Goal: Navigation & Orientation: Understand site structure

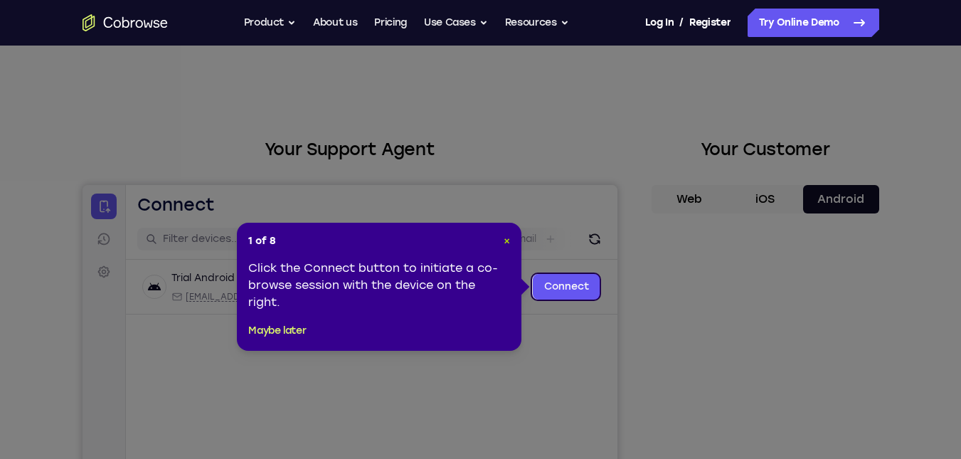
drag, startPoint x: 505, startPoint y: 243, endPoint x: 422, endPoint y: 57, distance: 203.8
click at [505, 243] on span "×" at bounding box center [507, 241] width 6 height 12
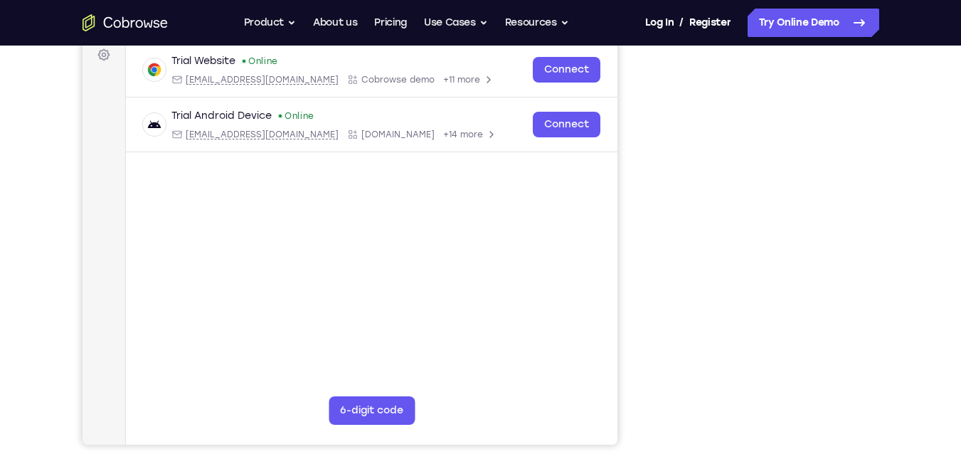
scroll to position [213, 0]
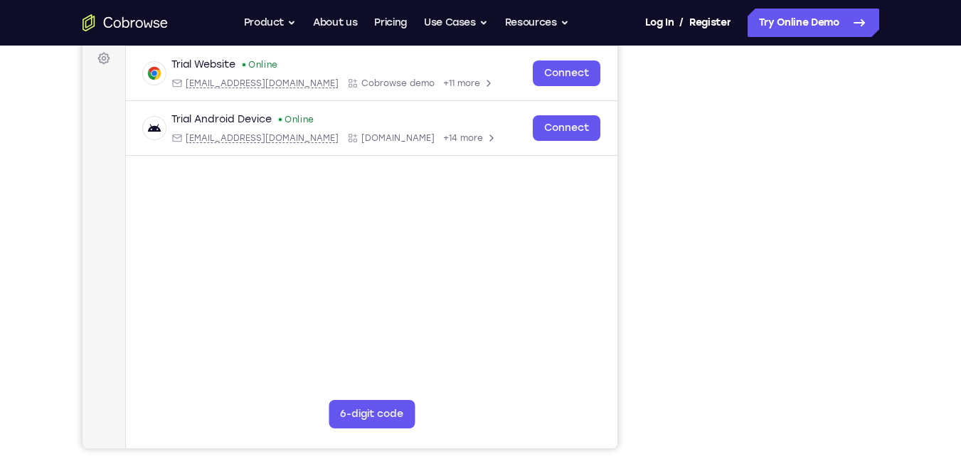
click at [644, 114] on div "Your Support Agent Your Customer Web iOS Android" at bounding box center [481, 186] width 797 height 526
click at [643, 114] on div "Your Support Agent Your Customer Web iOS Android" at bounding box center [481, 186] width 797 height 526
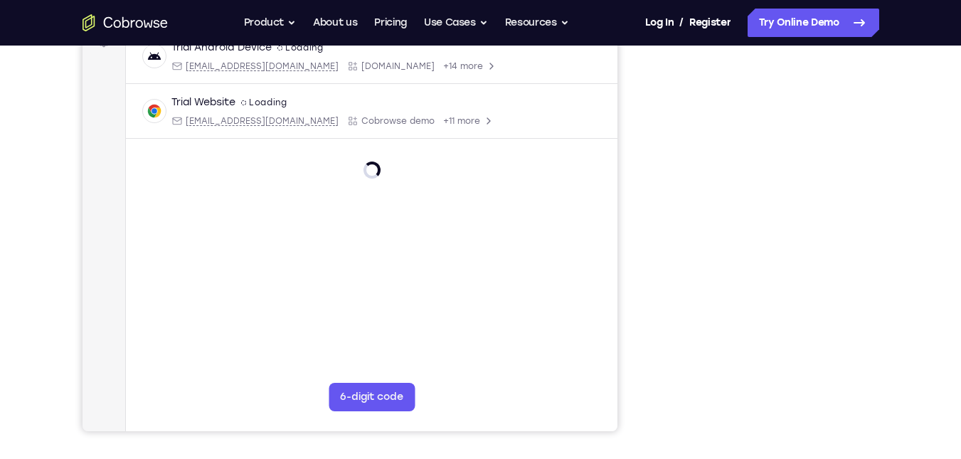
scroll to position [142, 0]
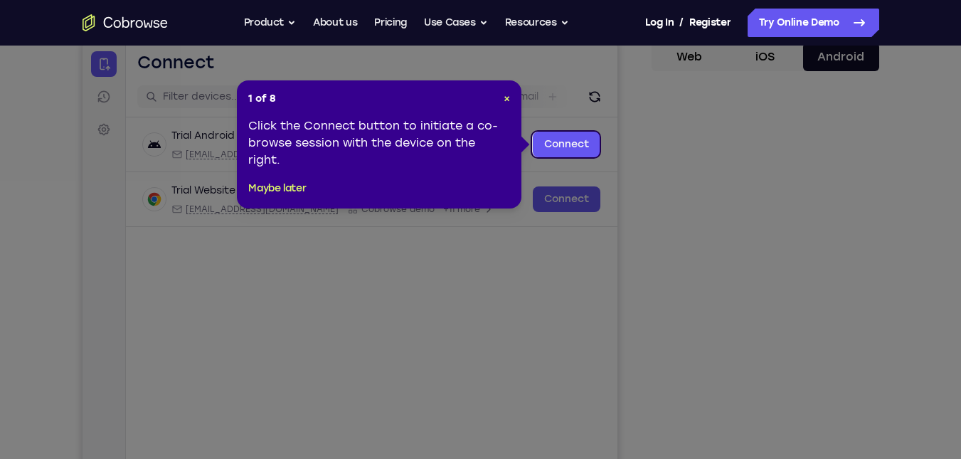
click at [740, 159] on icon at bounding box center [486, 229] width 972 height 459
click at [504, 98] on span "×" at bounding box center [507, 98] width 6 height 12
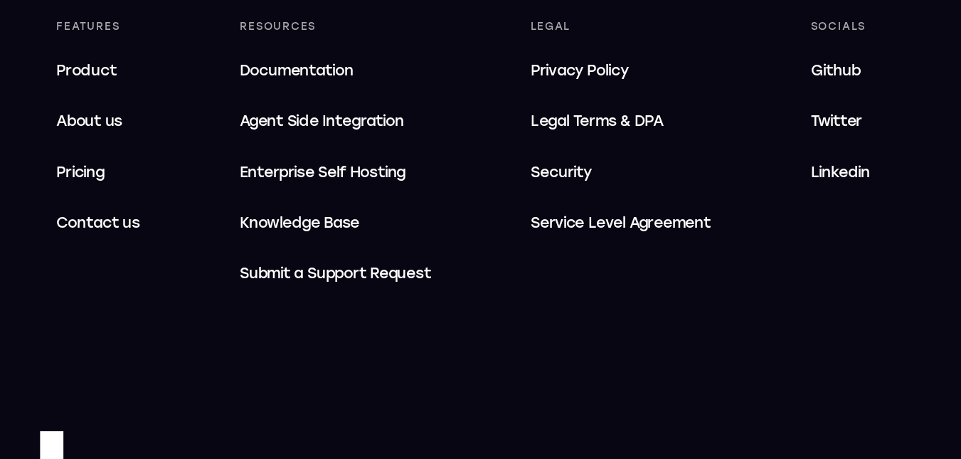
scroll to position [895, 0]
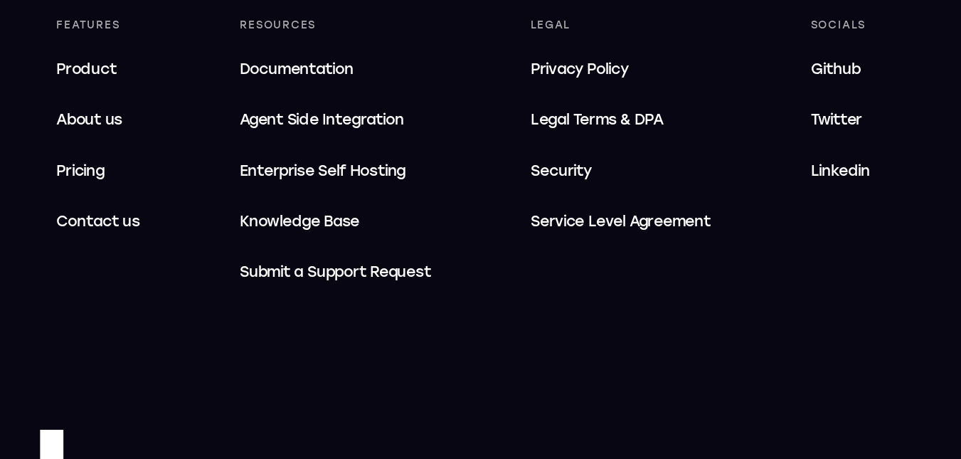
drag, startPoint x: 848, startPoint y: 345, endPoint x: 839, endPoint y: 348, distance: 10.4
drag, startPoint x: 839, startPoint y: 347, endPoint x: 877, endPoint y: 346, distance: 37.7
click at [877, 346] on div "Socials Github Twitter Linkedin" at bounding box center [852, 252] width 51 height 191
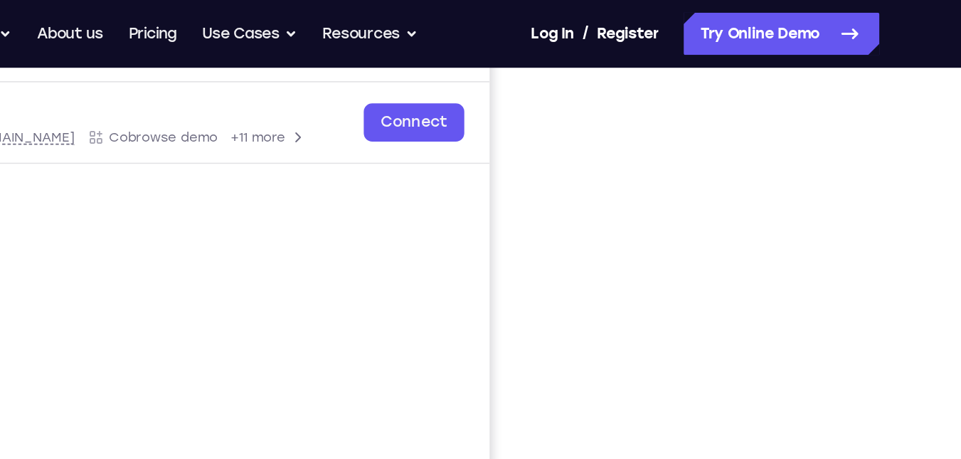
scroll to position [225, 0]
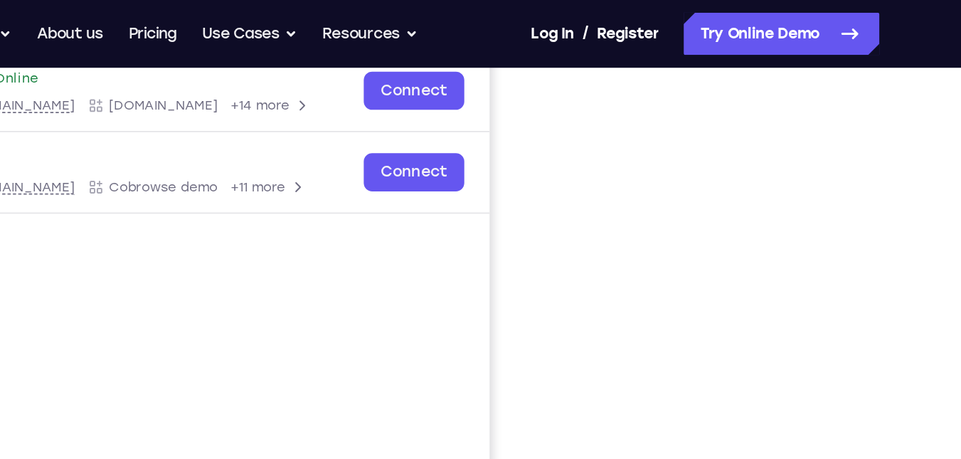
click at [882, 189] on div "Your Support Agent Your Customer Web iOS Android Next Steps We’d be happy to gi…" at bounding box center [481, 289] width 910 height 938
drag, startPoint x: 882, startPoint y: 190, endPoint x: 873, endPoint y: 249, distance: 59.8
click at [877, 250] on div at bounding box center [765, 217] width 228 height 437
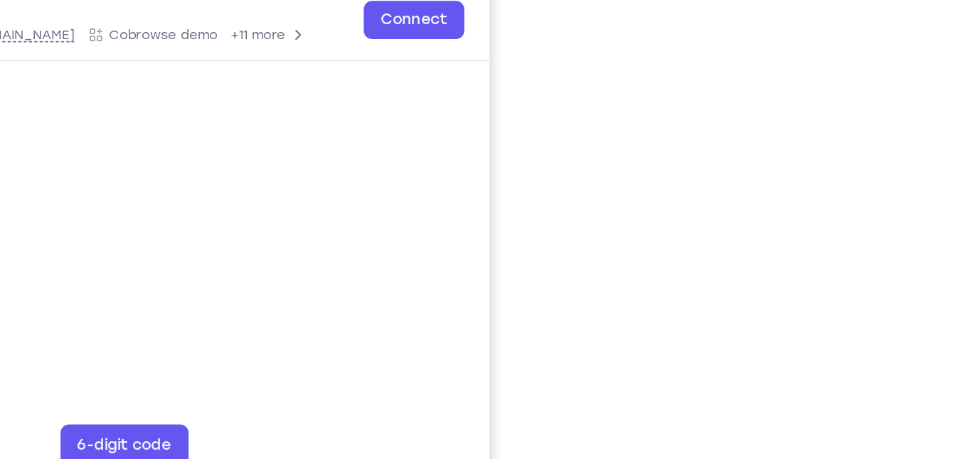
drag, startPoint x: 865, startPoint y: 244, endPoint x: 892, endPoint y: 252, distance: 28.3
click at [892, 252] on div "Your Support Agent Your Customer Web iOS Android Next Steps We’d be happy to gi…" at bounding box center [481, 289] width 910 height 938
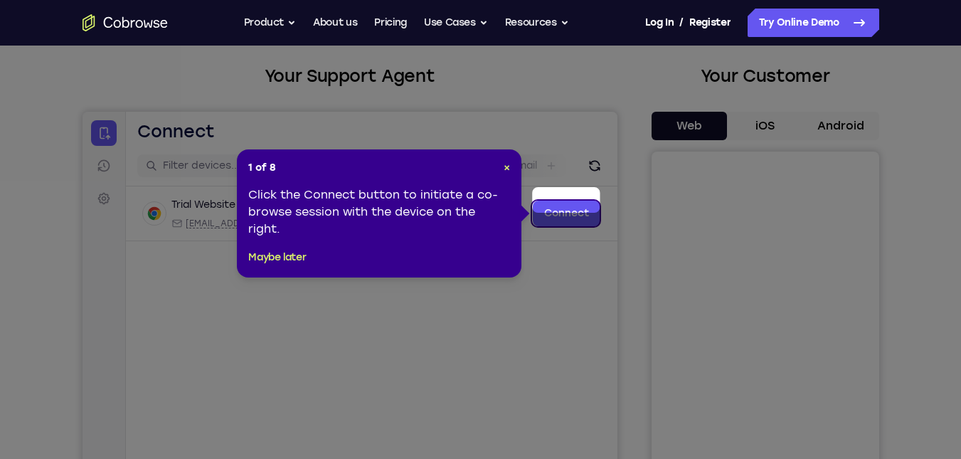
scroll to position [71, 0]
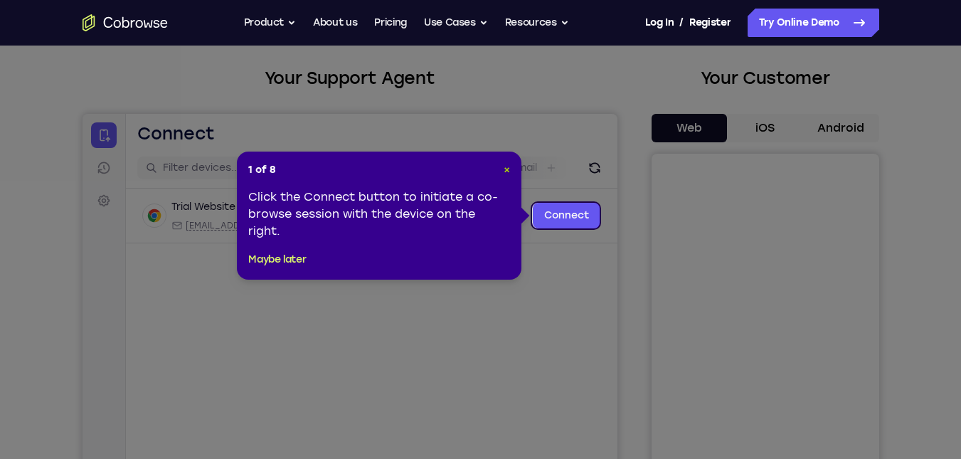
drag, startPoint x: 506, startPoint y: 173, endPoint x: 419, endPoint y: 53, distance: 148.2
click at [506, 173] on span "×" at bounding box center [507, 170] width 6 height 12
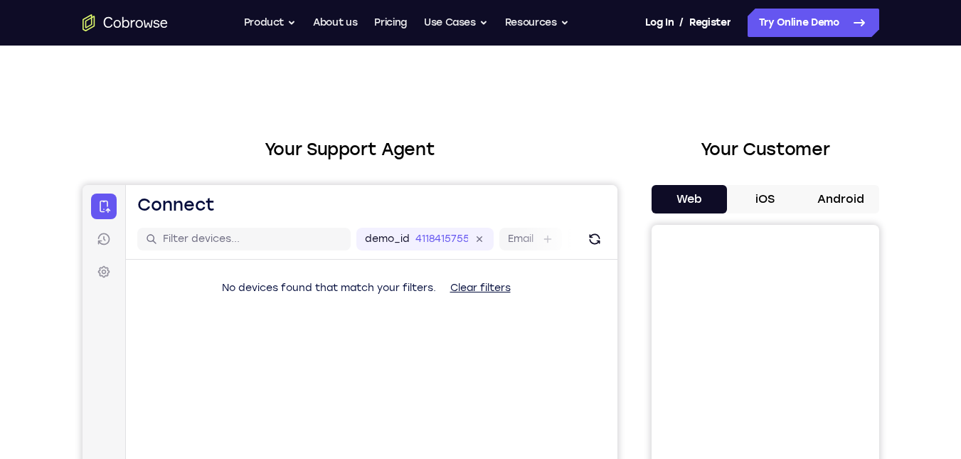
click at [842, 203] on button "Android" at bounding box center [841, 199] width 76 height 28
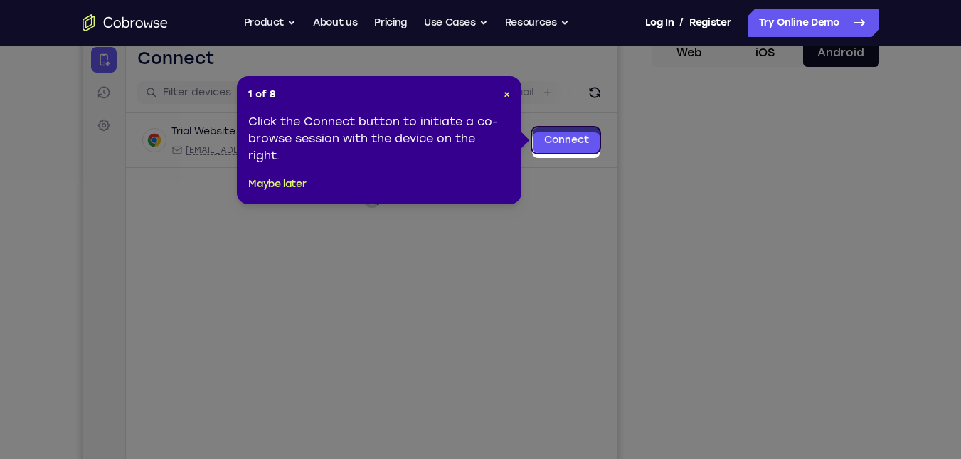
scroll to position [142, 0]
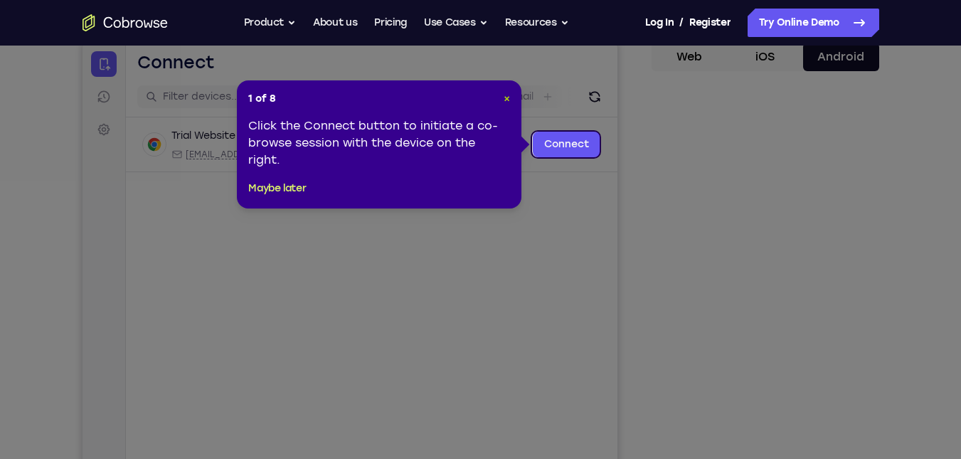
click at [506, 102] on span "×" at bounding box center [507, 98] width 6 height 12
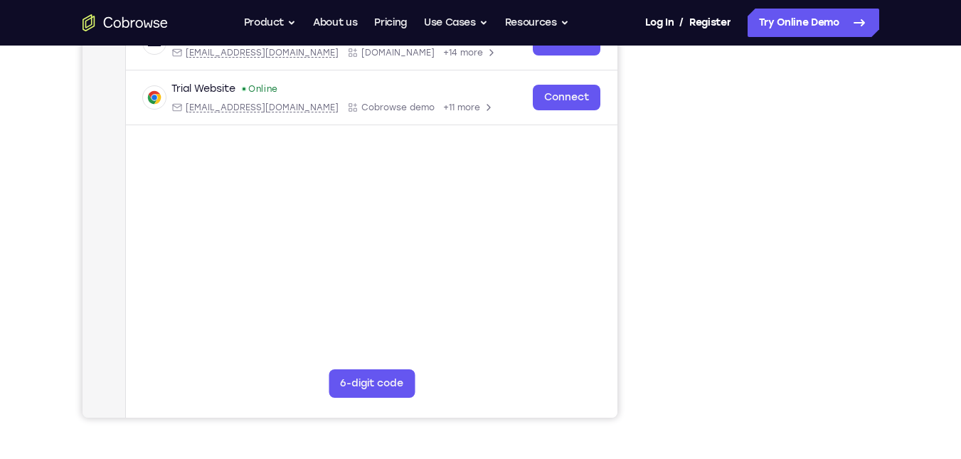
scroll to position [216, 0]
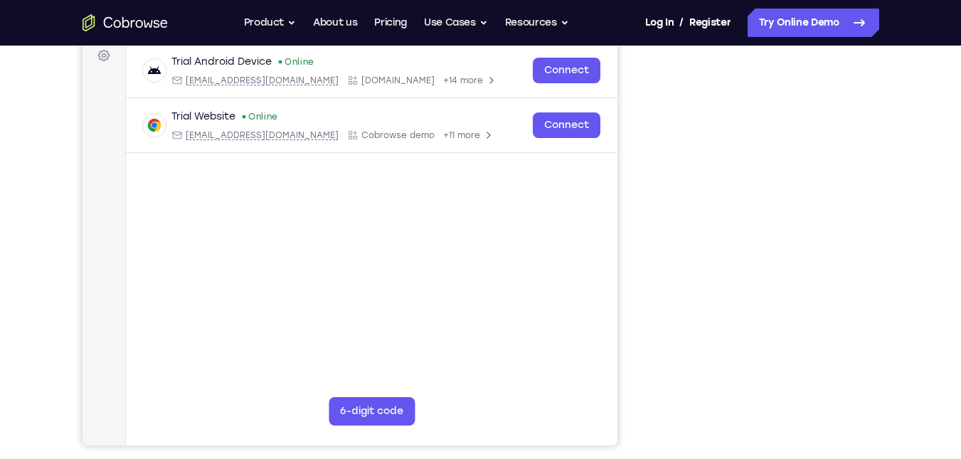
click at [632, 352] on div "Your Support Agent Your Customer Web iOS Android" at bounding box center [481, 183] width 797 height 526
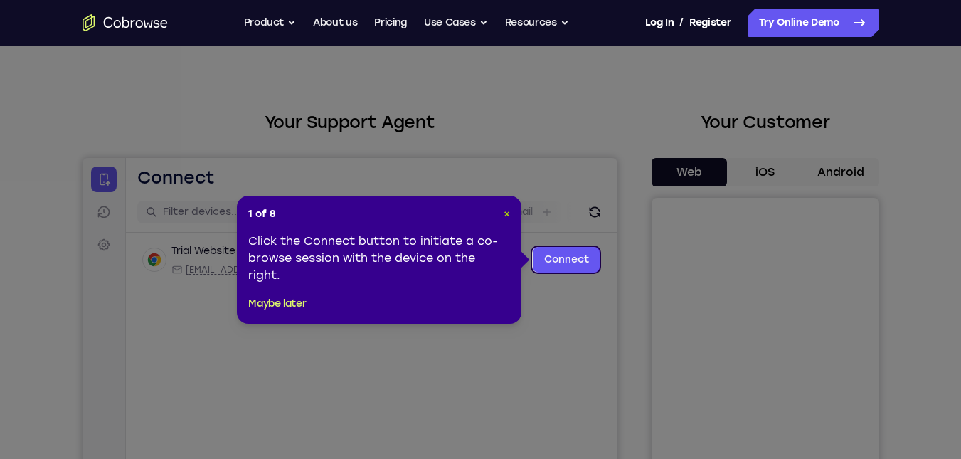
click at [508, 213] on span "×" at bounding box center [507, 214] width 6 height 12
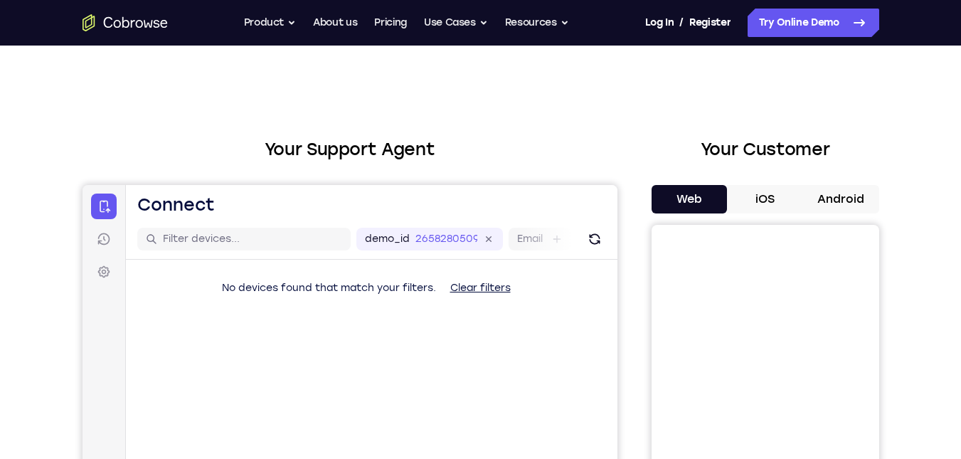
click at [866, 189] on button "Android" at bounding box center [841, 199] width 76 height 28
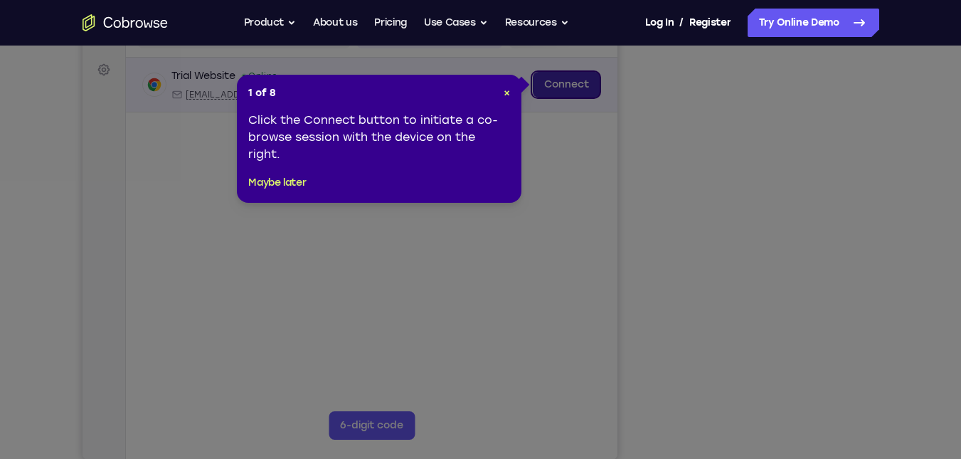
scroll to position [71, 0]
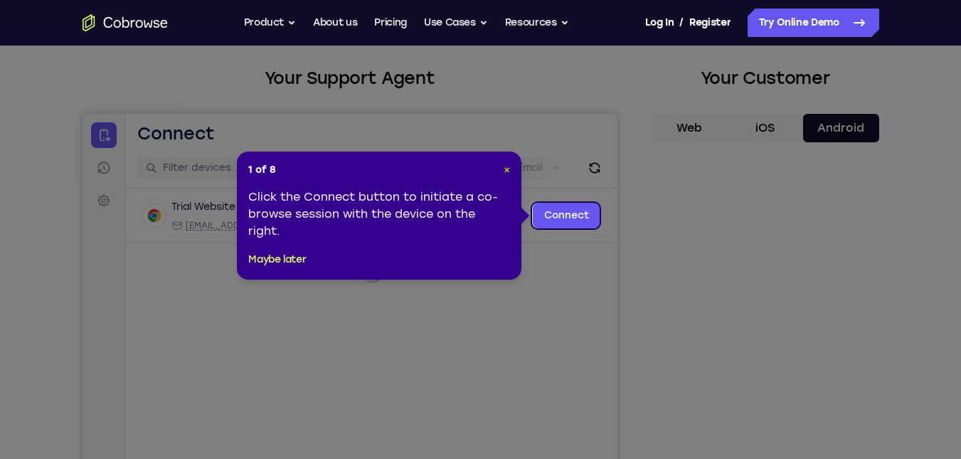
click at [509, 169] on span "×" at bounding box center [507, 170] width 6 height 12
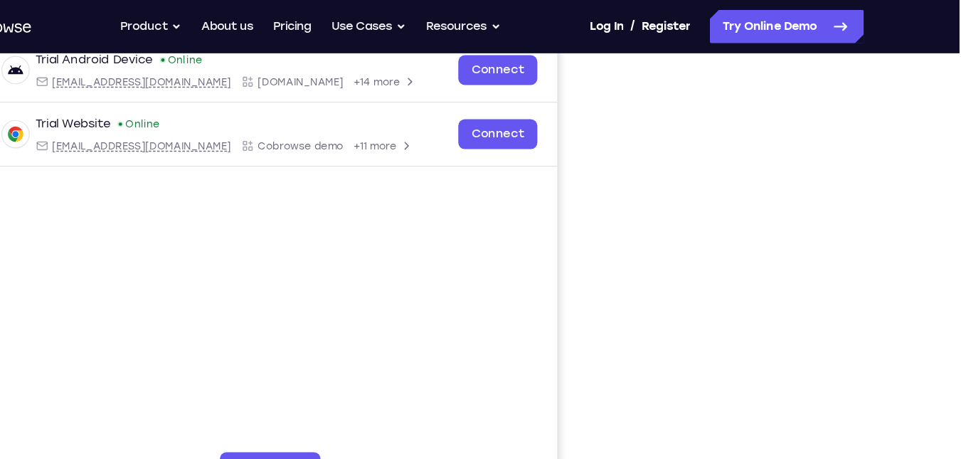
scroll to position [224, 0]
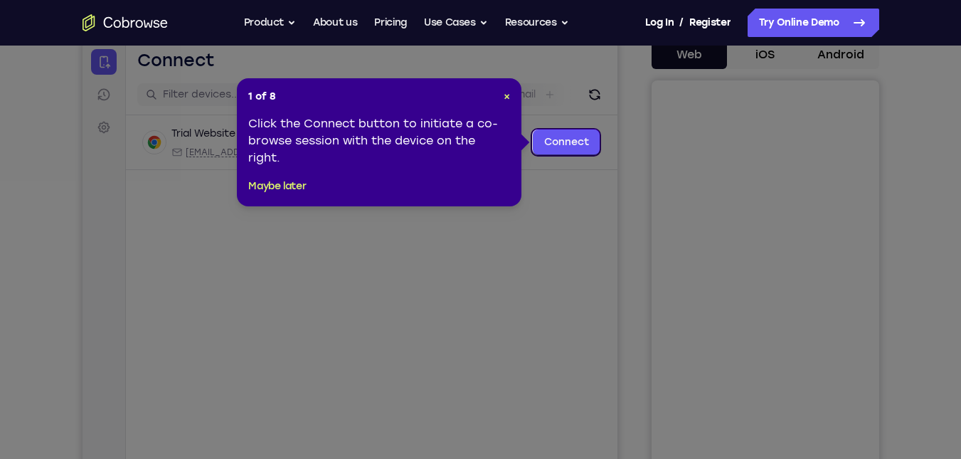
scroll to position [144, 0]
click at [511, 97] on div "1 of 8 × Click the Connect button to initiate a co-browse session with the devi…" at bounding box center [379, 143] width 284 height 128
click at [509, 97] on span "×" at bounding box center [507, 97] width 6 height 12
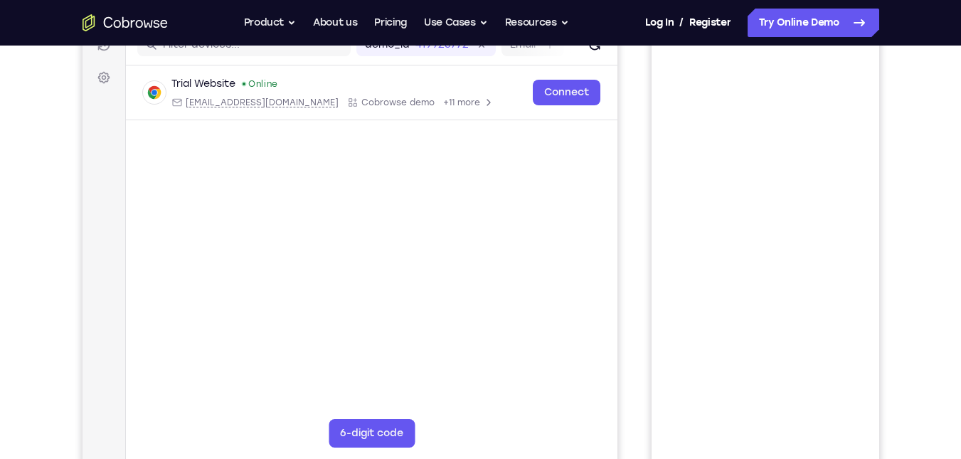
scroll to position [196, 0]
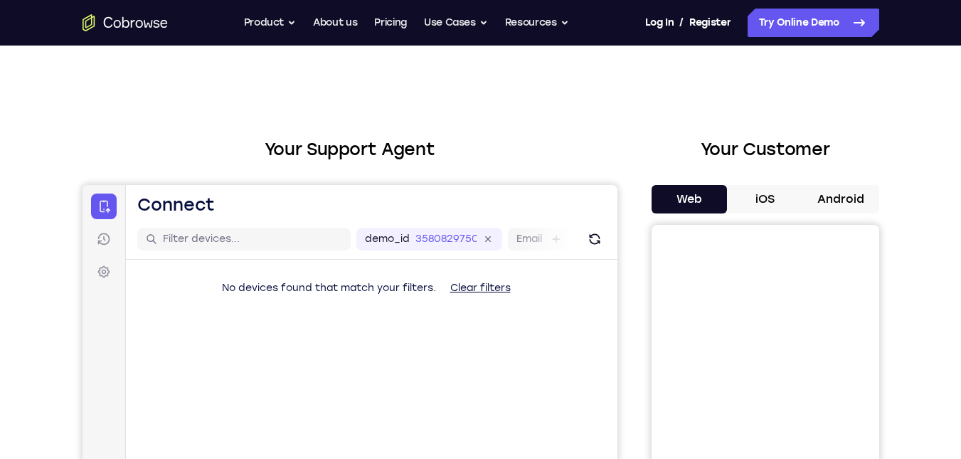
click at [613, 174] on div "Your Support Agent" at bounding box center [350, 400] width 535 height 526
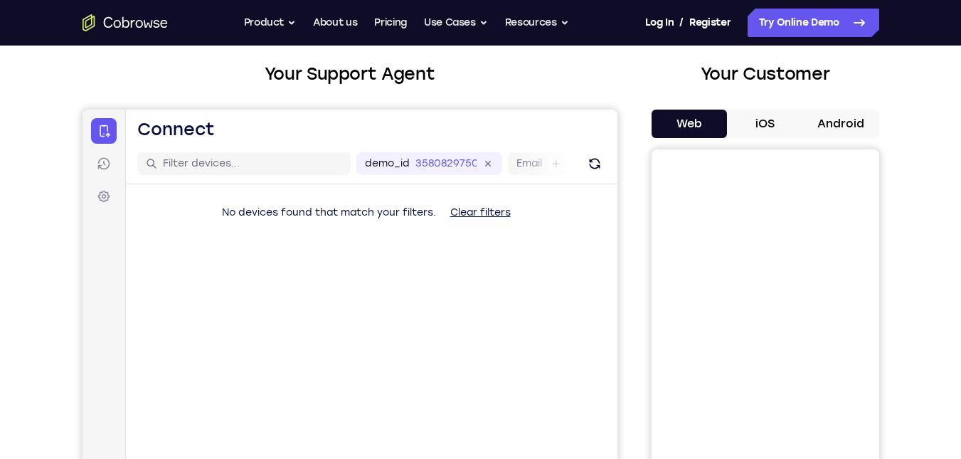
scroll to position [74, 0]
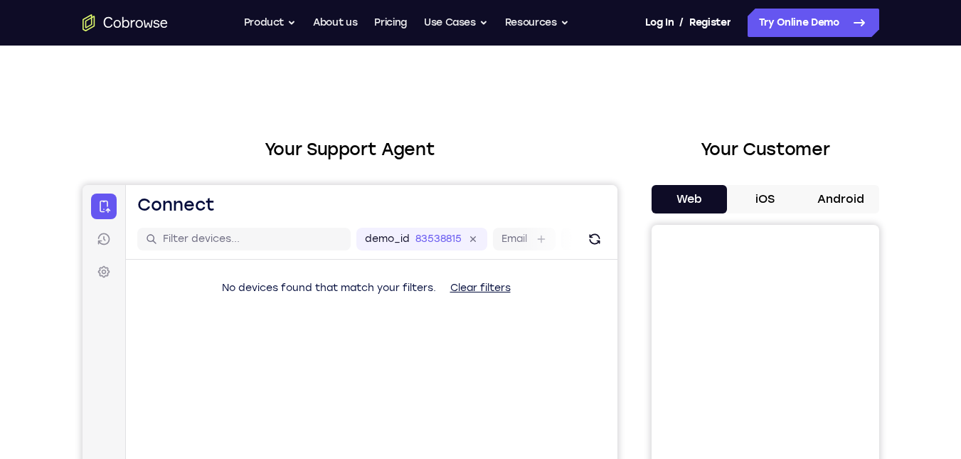
click at [839, 204] on button "Android" at bounding box center [841, 199] width 76 height 28
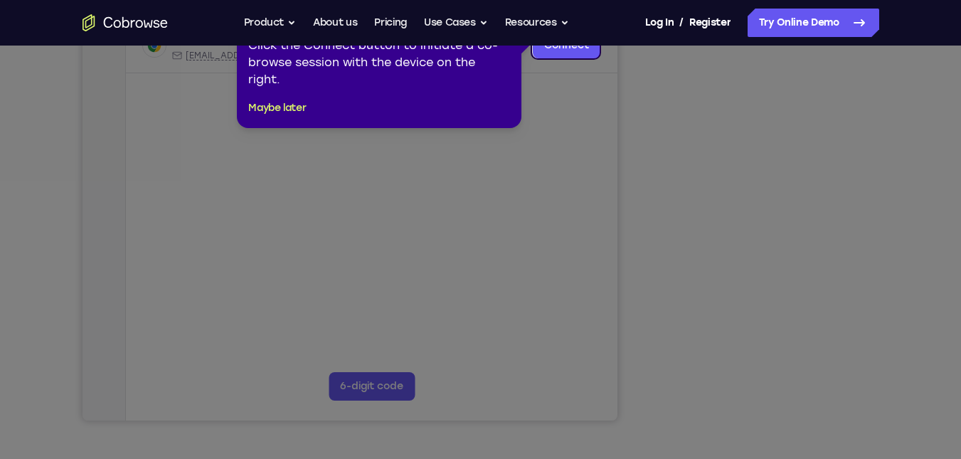
scroll to position [173, 0]
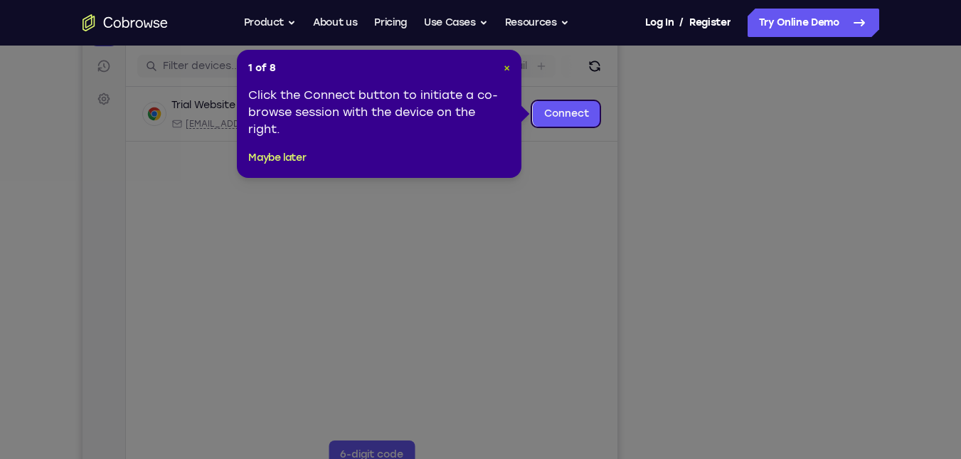
click at [506, 68] on span "×" at bounding box center [507, 68] width 6 height 12
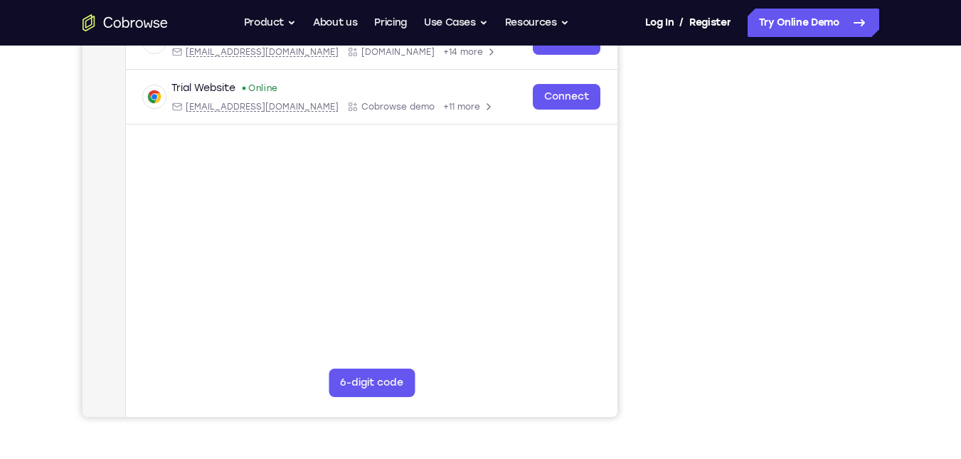
scroll to position [246, 0]
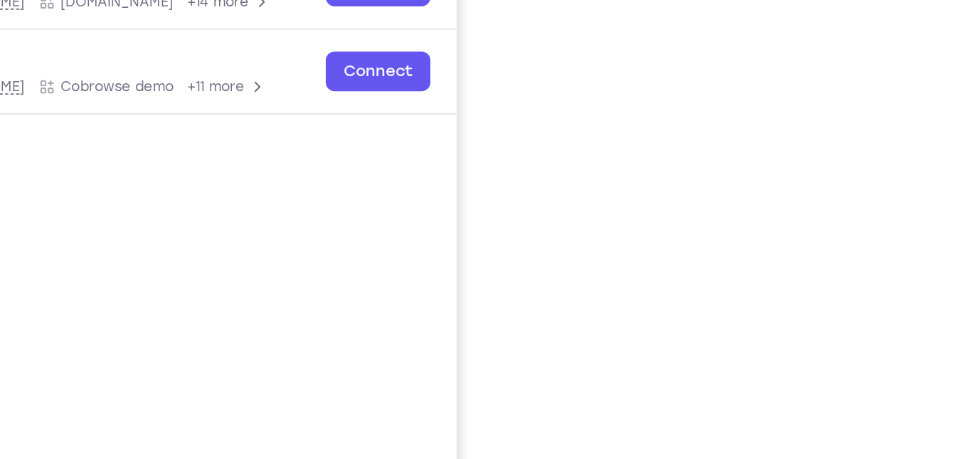
click at [917, 257] on div "Your Support Agent Your Customer Web iOS Android Next Steps We’d be happy to gi…" at bounding box center [481, 268] width 910 height 938
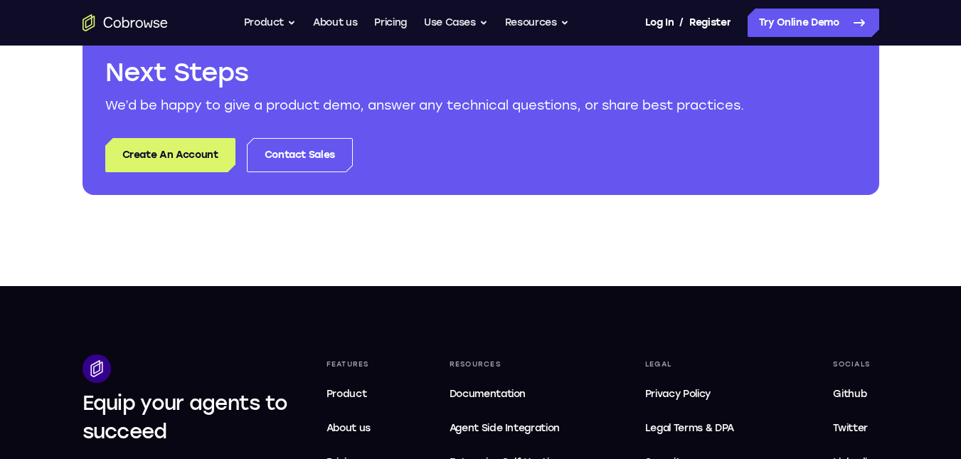
scroll to position [700, 0]
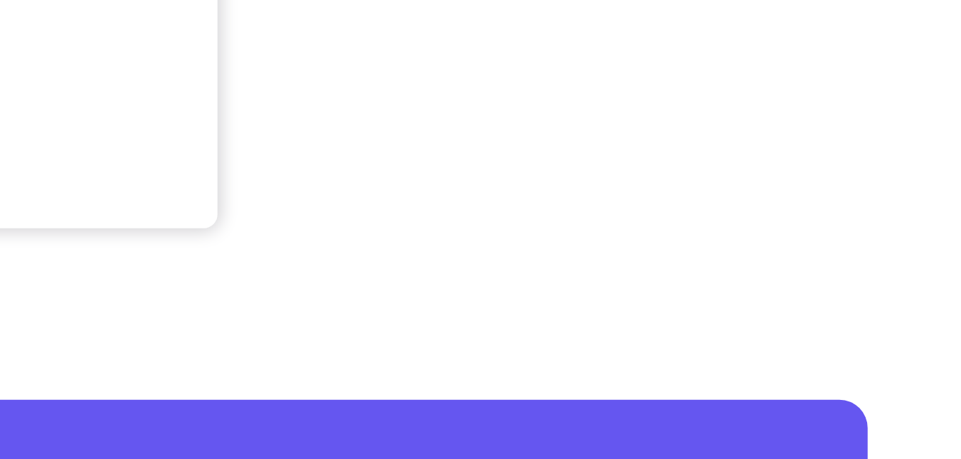
scroll to position [298, 0]
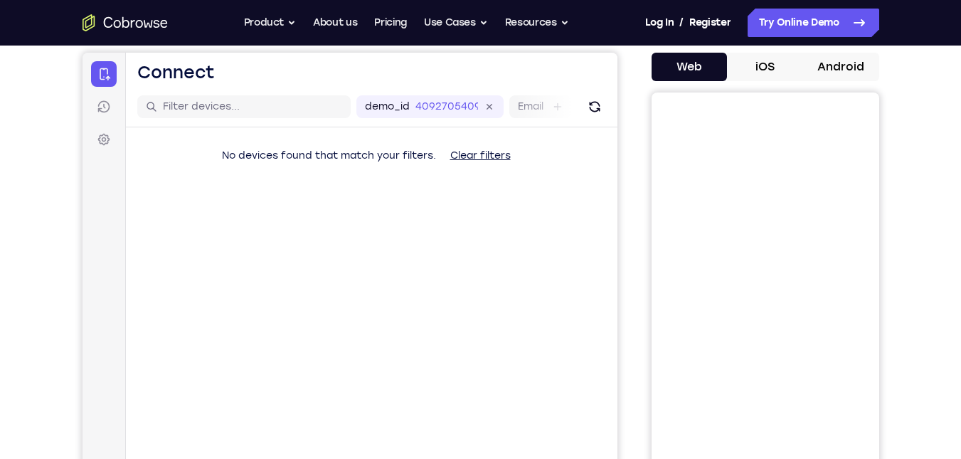
scroll to position [136, 0]
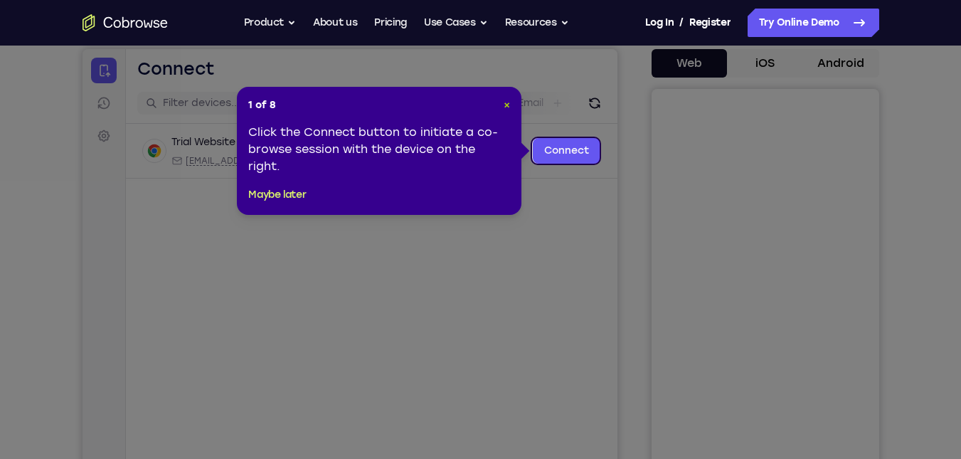
click at [509, 110] on span "×" at bounding box center [507, 105] width 6 height 12
